Goal: Entertainment & Leisure: Consume media (video, audio)

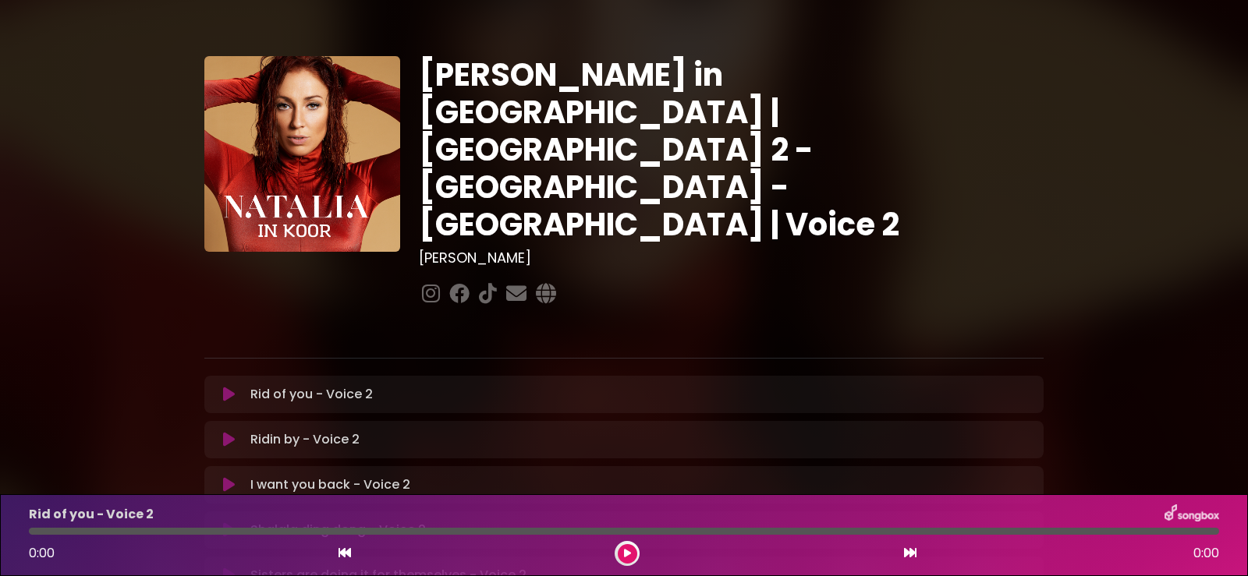
click at [1200, 513] on img at bounding box center [1191, 514] width 55 height 20
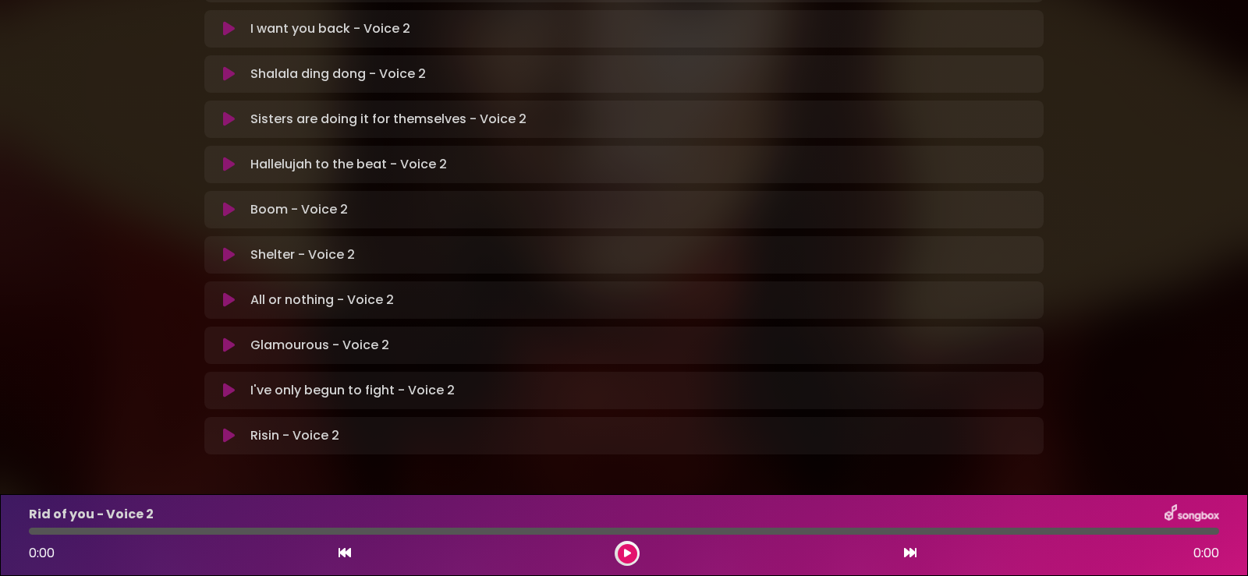
scroll to position [458, 0]
click at [1180, 511] on img at bounding box center [1191, 514] width 55 height 20
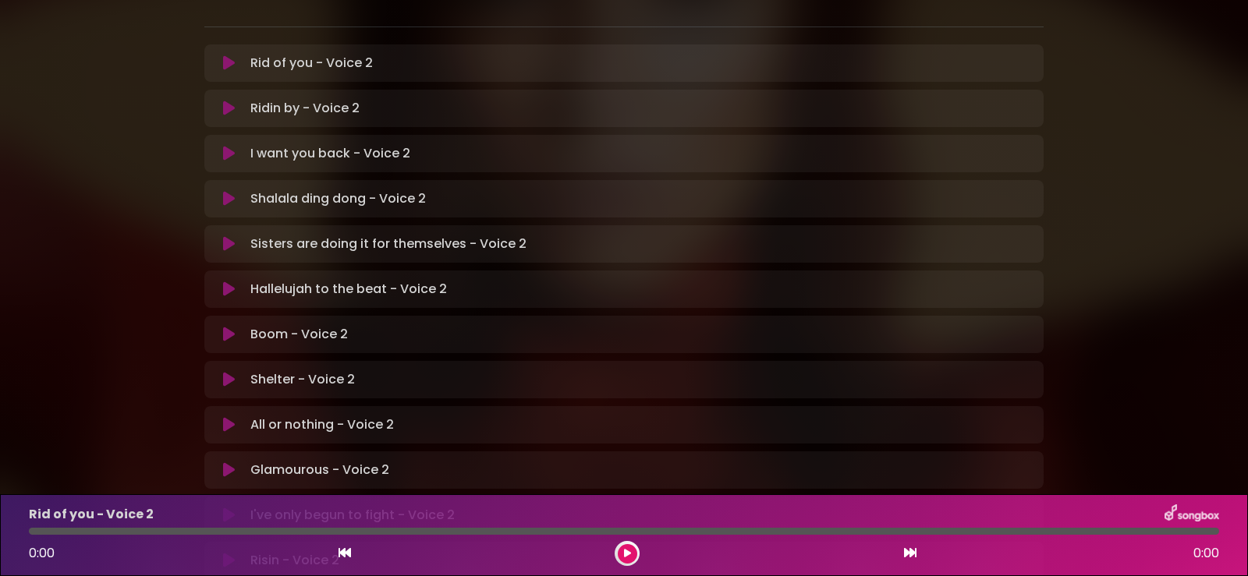
scroll to position [0, 0]
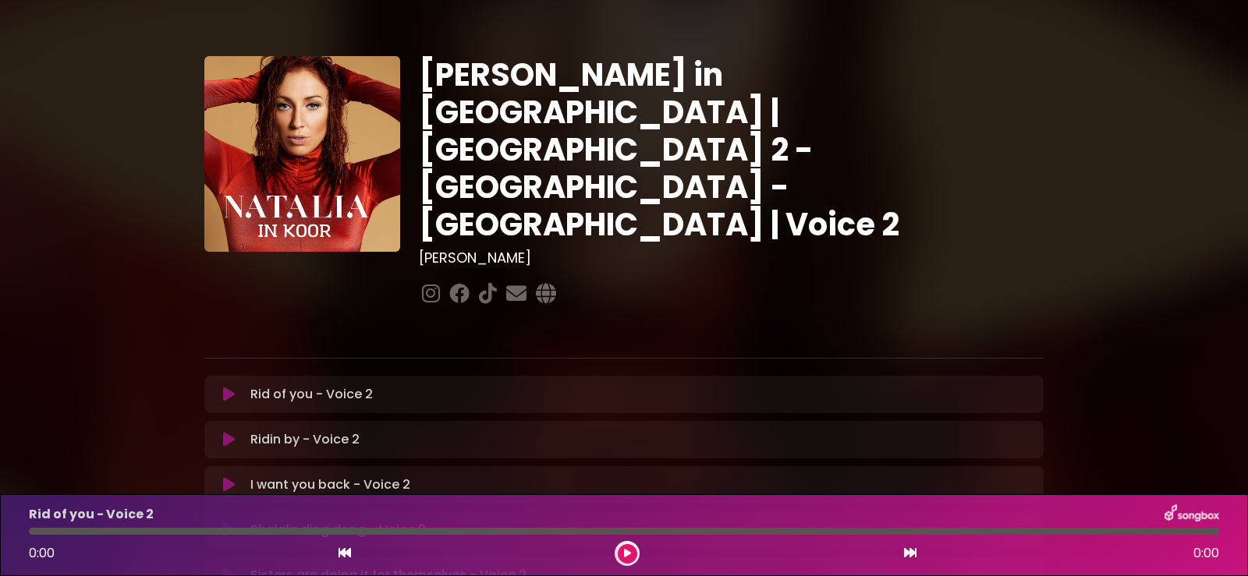
click at [295, 385] on p "Rid of you - Voice 2 Loading Track..." at bounding box center [311, 394] width 122 height 19
drag, startPoint x: 293, startPoint y: 338, endPoint x: 228, endPoint y: 338, distance: 65.5
click at [228, 387] on icon at bounding box center [229, 395] width 12 height 16
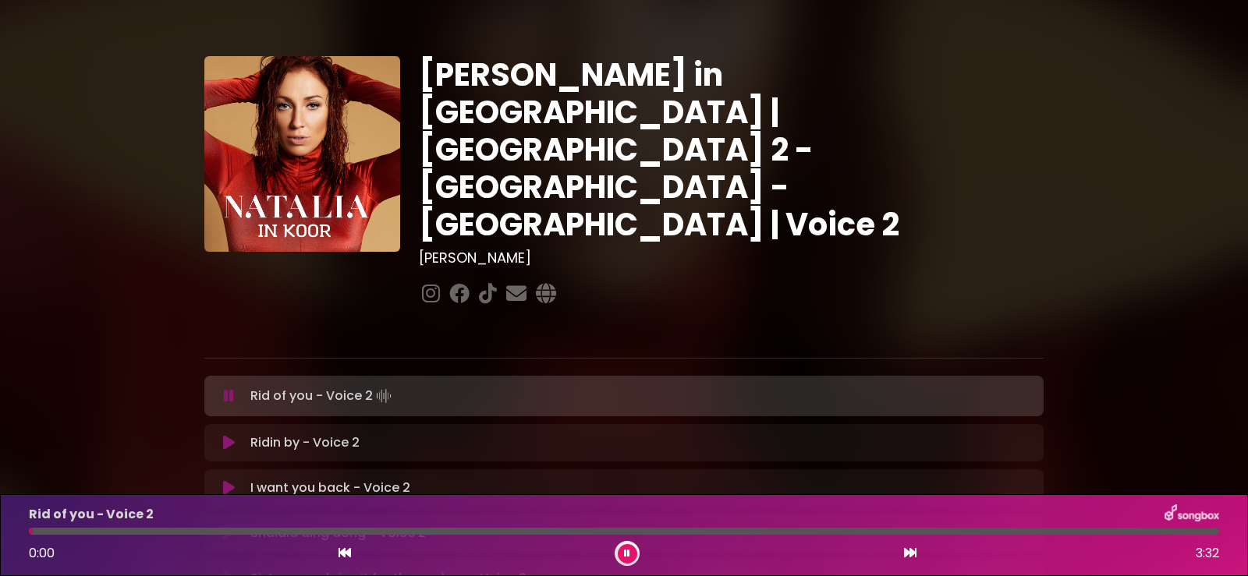
click at [228, 388] on icon at bounding box center [229, 396] width 10 height 16
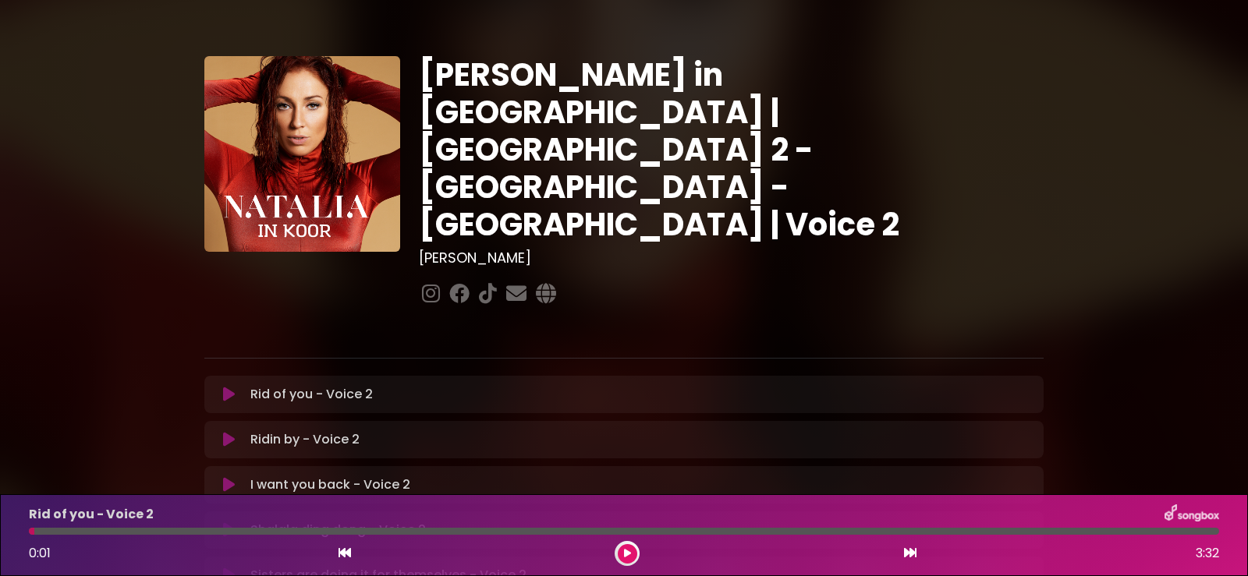
click at [1197, 516] on img at bounding box center [1191, 514] width 55 height 20
click at [1170, 568] on div "Rid of you - Voice 2 0:01 3:32" at bounding box center [624, 535] width 1248 height 82
click at [624, 555] on icon at bounding box center [627, 553] width 7 height 9
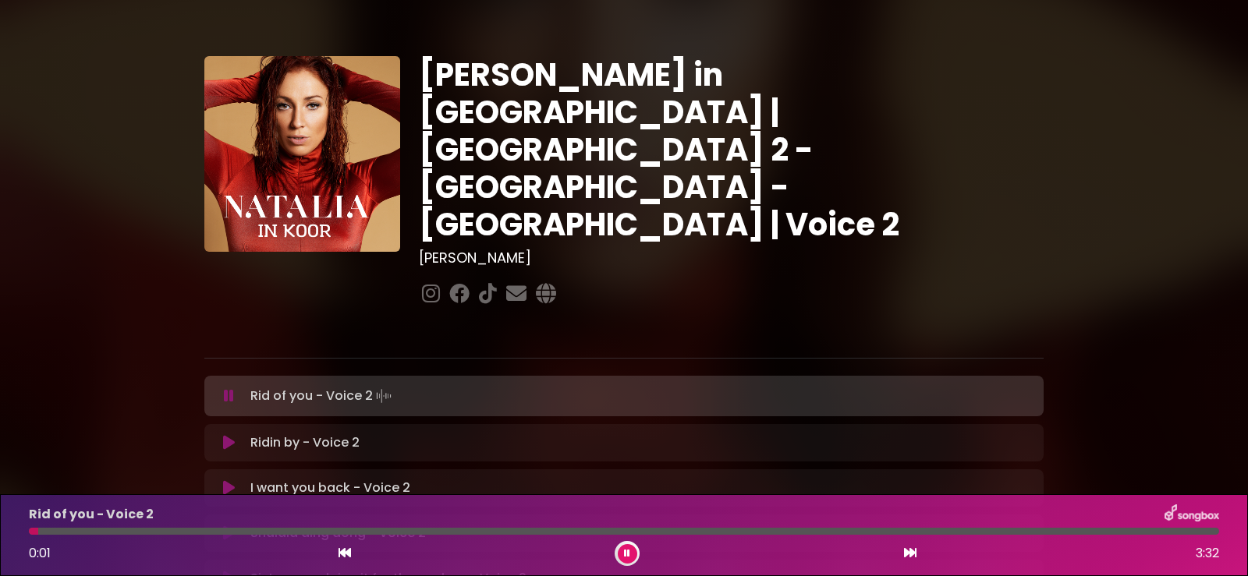
click at [624, 555] on icon at bounding box center [627, 553] width 6 height 9
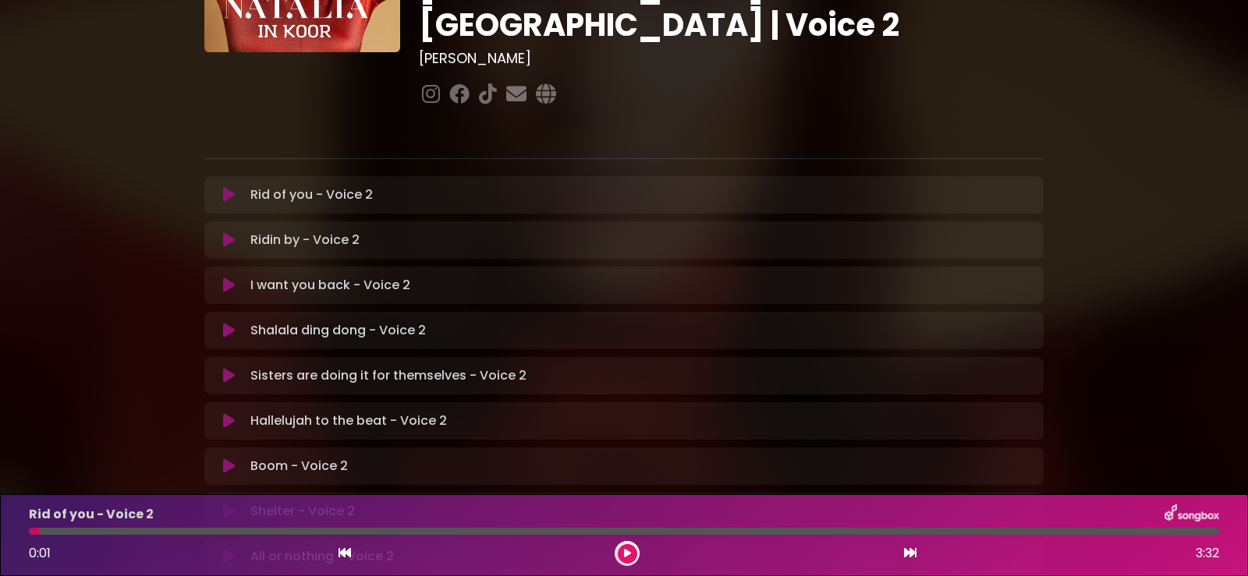
scroll to position [234, 0]
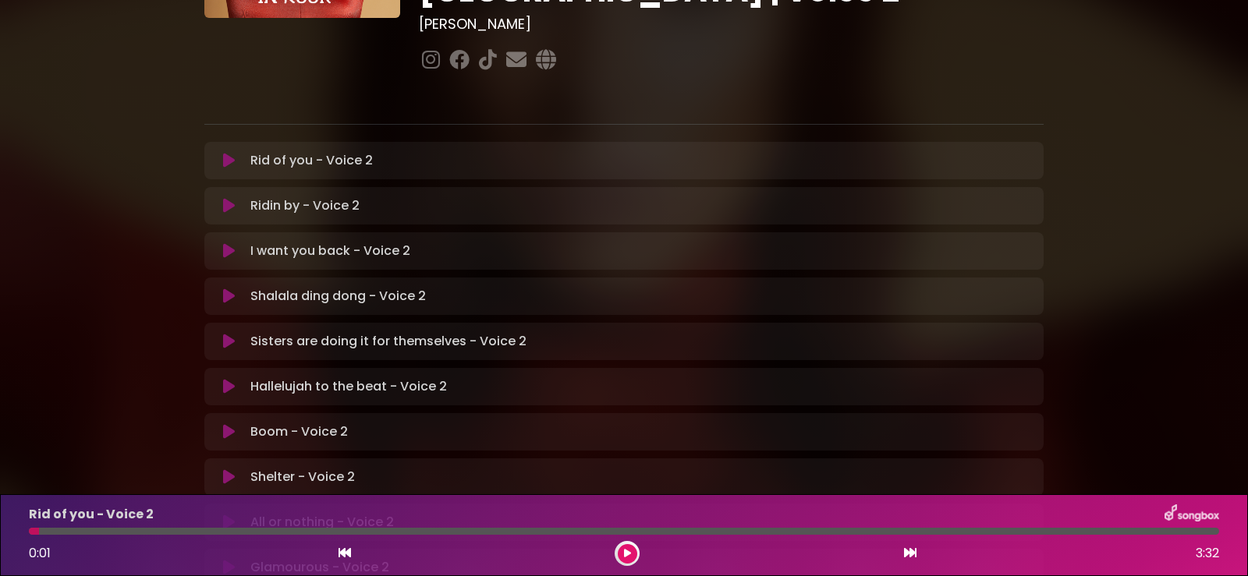
click at [1202, 516] on img at bounding box center [1191, 514] width 55 height 20
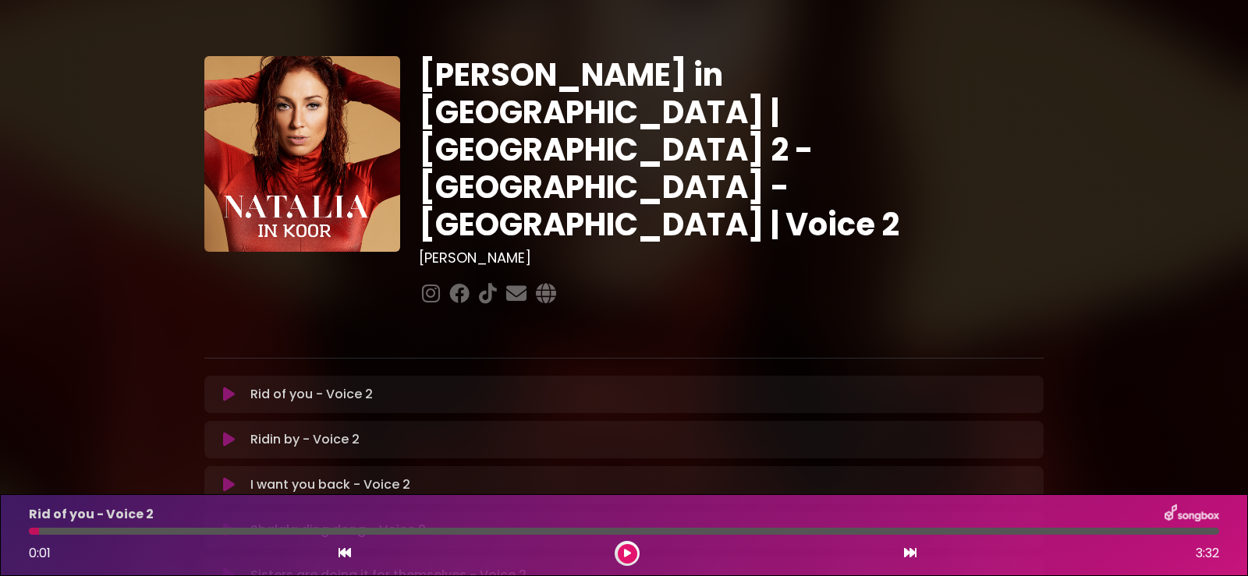
drag, startPoint x: 795, startPoint y: 181, endPoint x: 732, endPoint y: 164, distance: 64.7
click at [732, 164] on div "[PERSON_NAME] in [GEOGRAPHIC_DATA] | [GEOGRAPHIC_DATA] 2 - [GEOGRAPHIC_DATA] - …" at bounding box center [730, 182] width 643 height 253
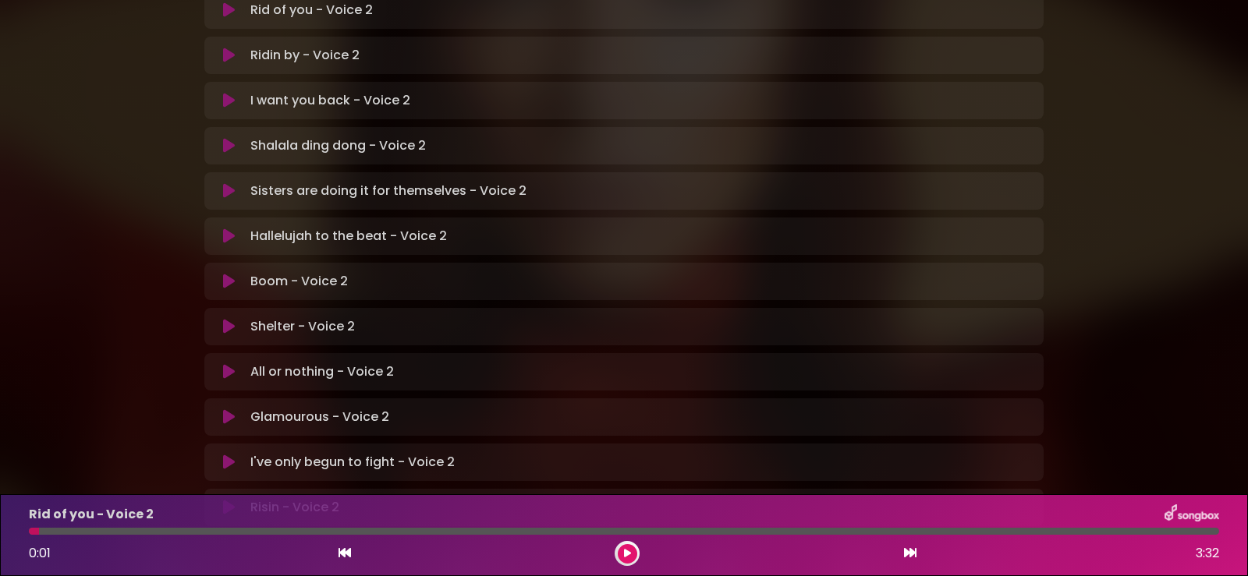
scroll to position [458, 0]
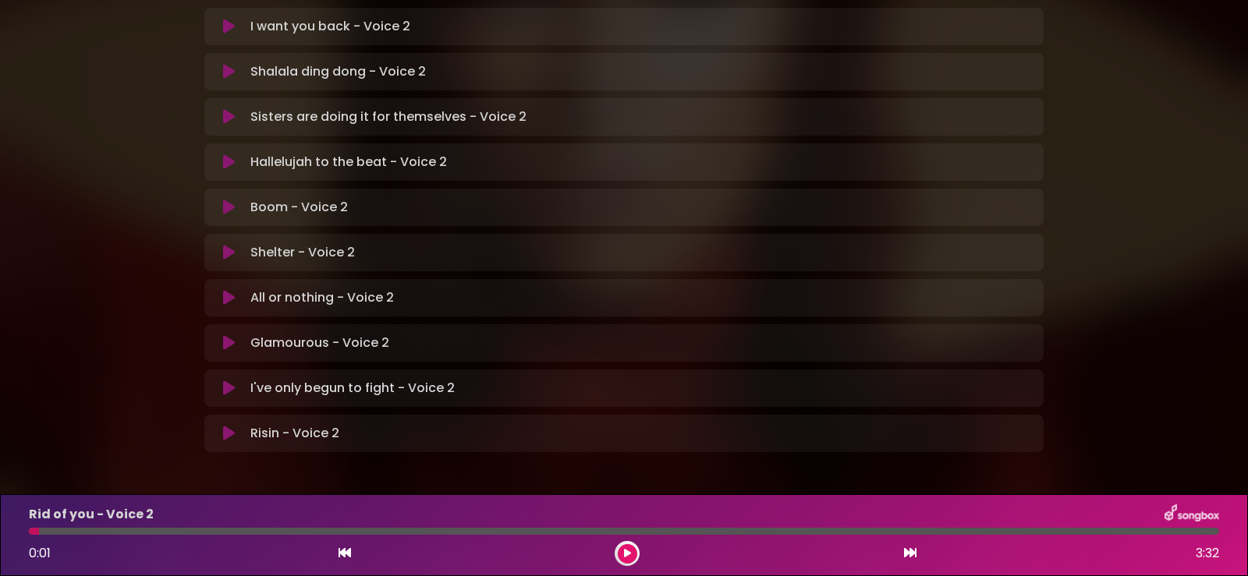
click at [61, 516] on p "Rid of you - Voice 2" at bounding box center [91, 514] width 125 height 19
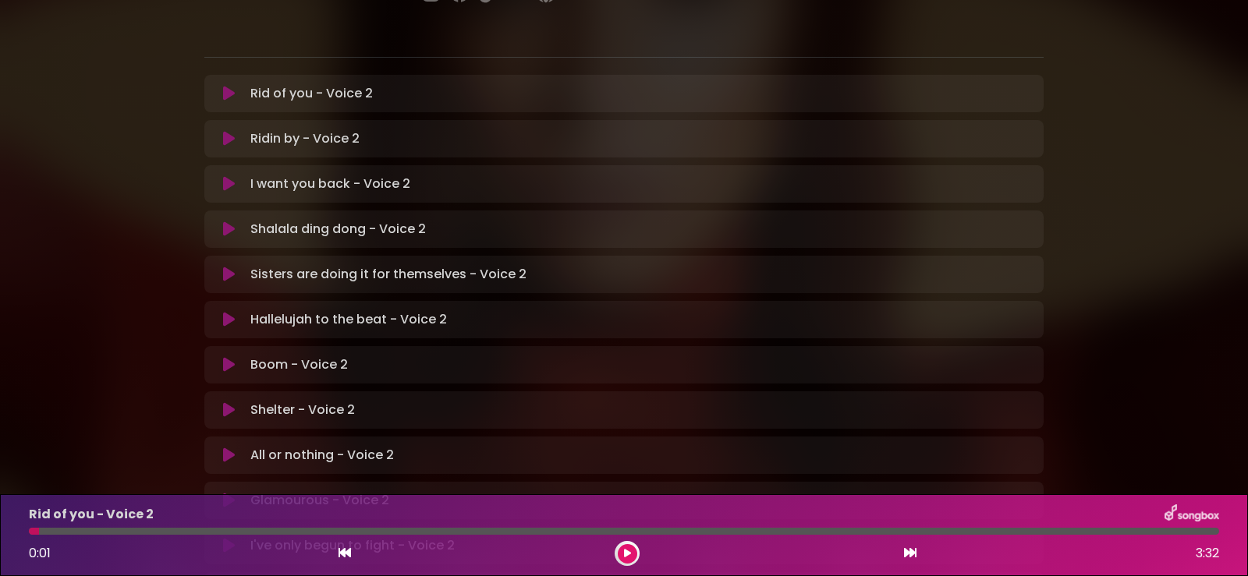
scroll to position [0, 0]
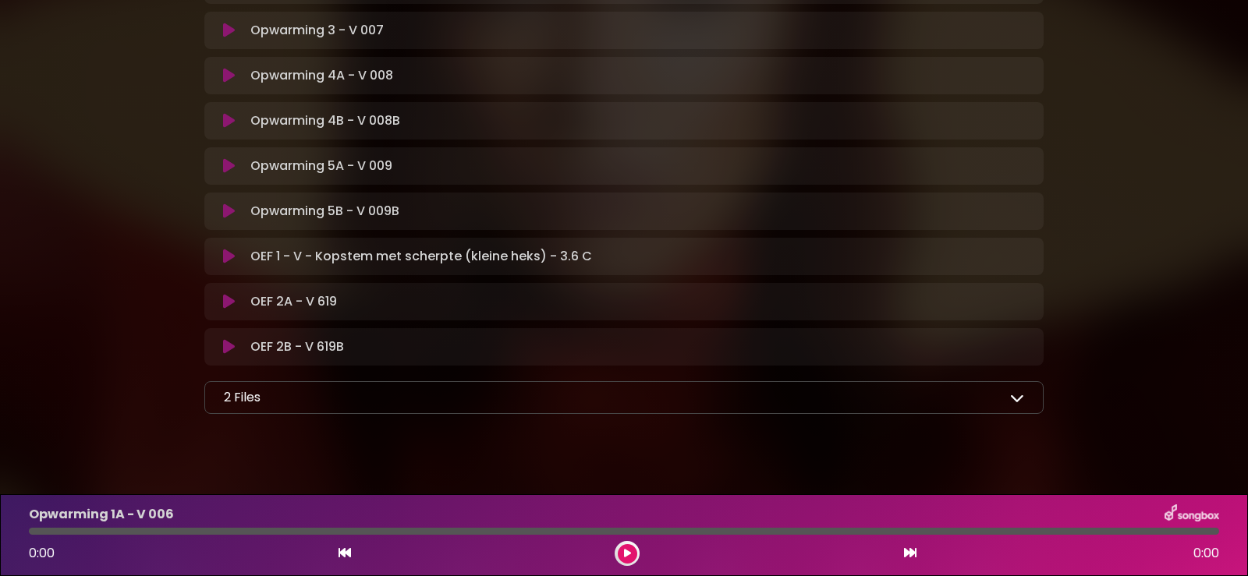
scroll to position [507, 0]
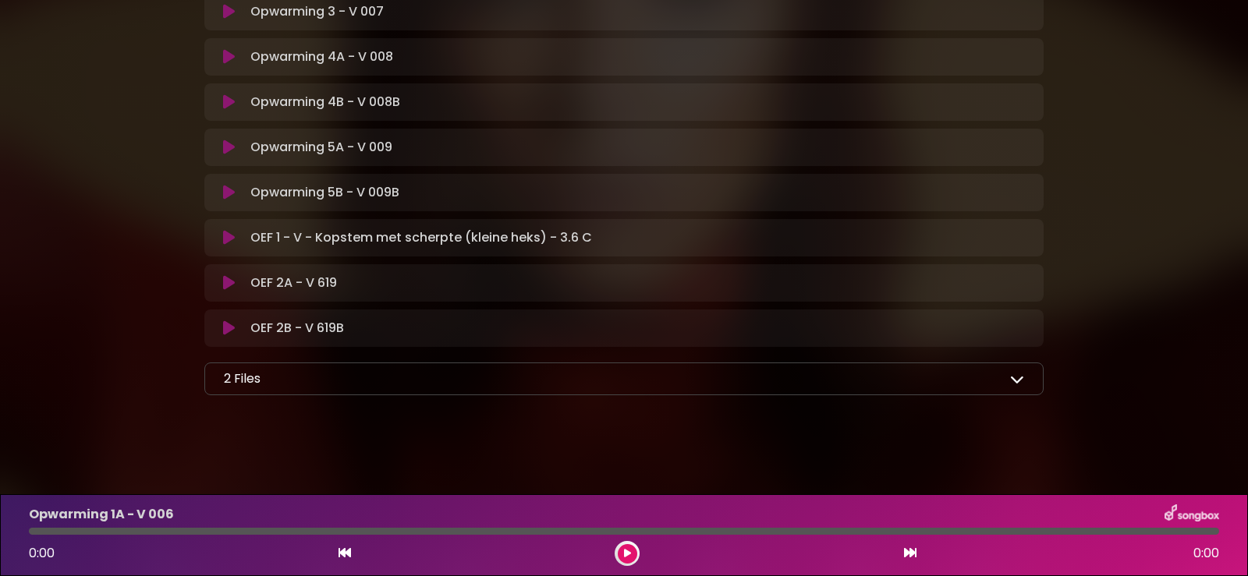
click at [246, 376] on p "2 Files" at bounding box center [242, 379] width 37 height 19
click at [1017, 376] on icon at bounding box center [1017, 379] width 14 height 14
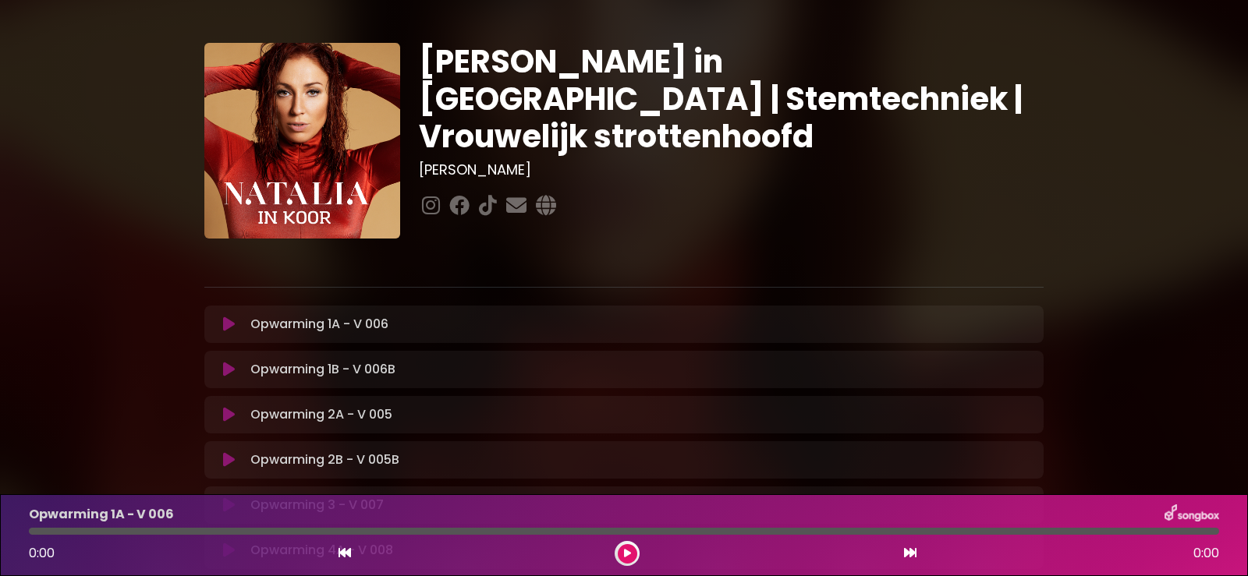
scroll to position [0, 0]
